Goal: Task Accomplishment & Management: Use online tool/utility

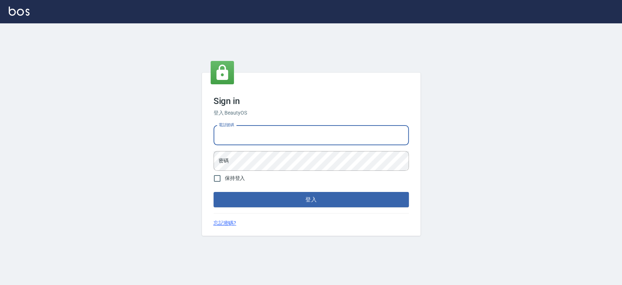
click at [250, 138] on input "電話號碼" at bounding box center [311, 135] width 195 height 20
type input "0900000991"
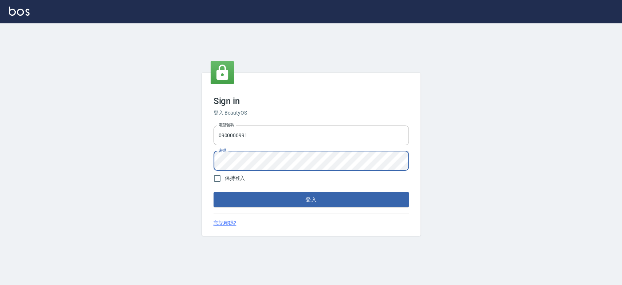
click at [214, 192] on button "登入" at bounding box center [311, 199] width 195 height 15
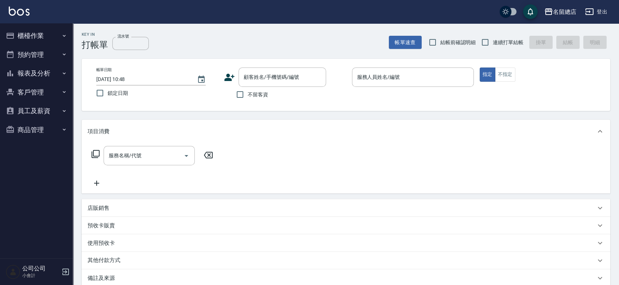
click at [311, 34] on div "Key In 打帳單 流水號 流水號 帳單速查 結帳前確認明細 連續打單結帳 掛單 結帳 明細" at bounding box center [341, 36] width 537 height 27
click at [67, 272] on icon "button" at bounding box center [65, 271] width 9 height 9
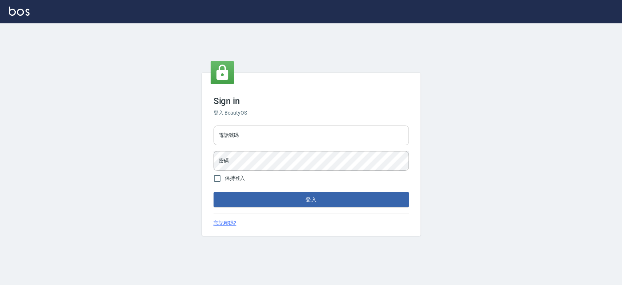
drag, startPoint x: 314, startPoint y: 133, endPoint x: 315, endPoint y: 139, distance: 5.5
click at [315, 133] on input "電話號碼" at bounding box center [311, 135] width 195 height 20
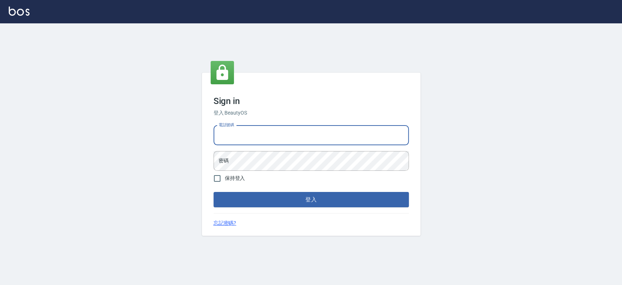
type input "0921342116"
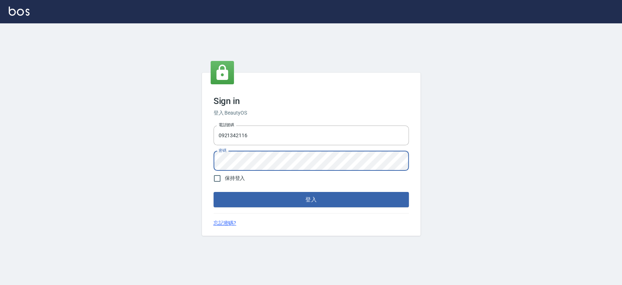
click at [214, 192] on button "登入" at bounding box center [311, 199] width 195 height 15
